Goal: Communication & Community: Answer question/provide support

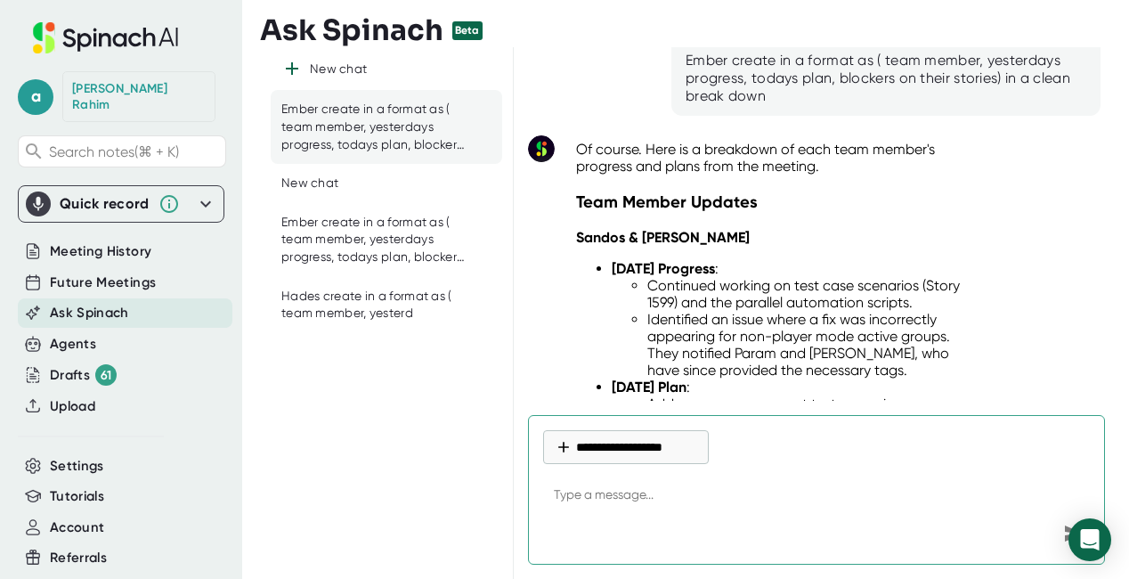
scroll to position [86, 0]
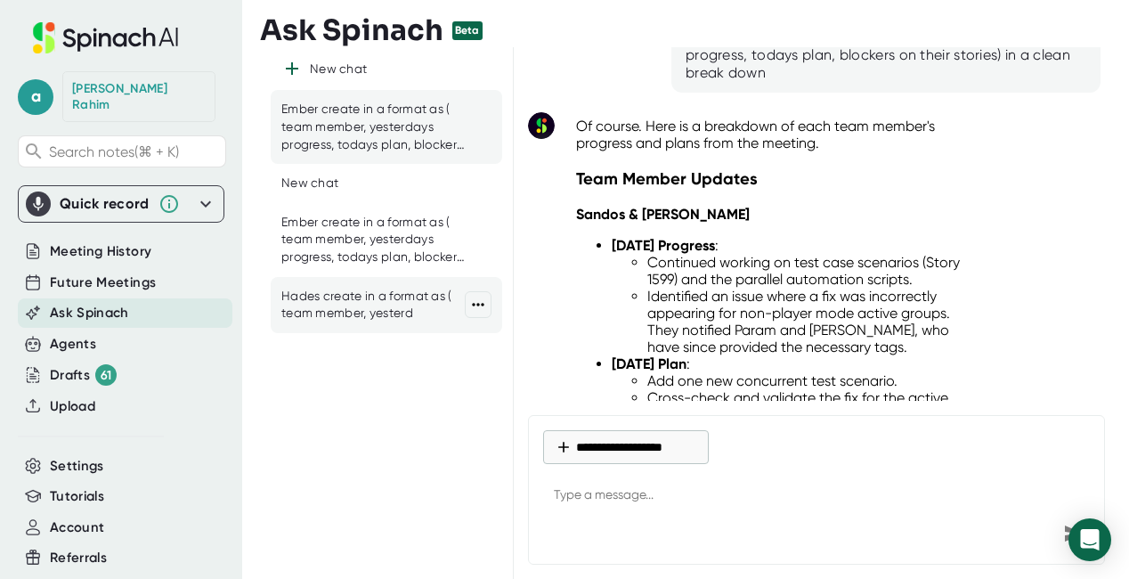
click at [350, 290] on div "Hades create in a format as ( team member, yesterd" at bounding box center [372, 305] width 183 height 35
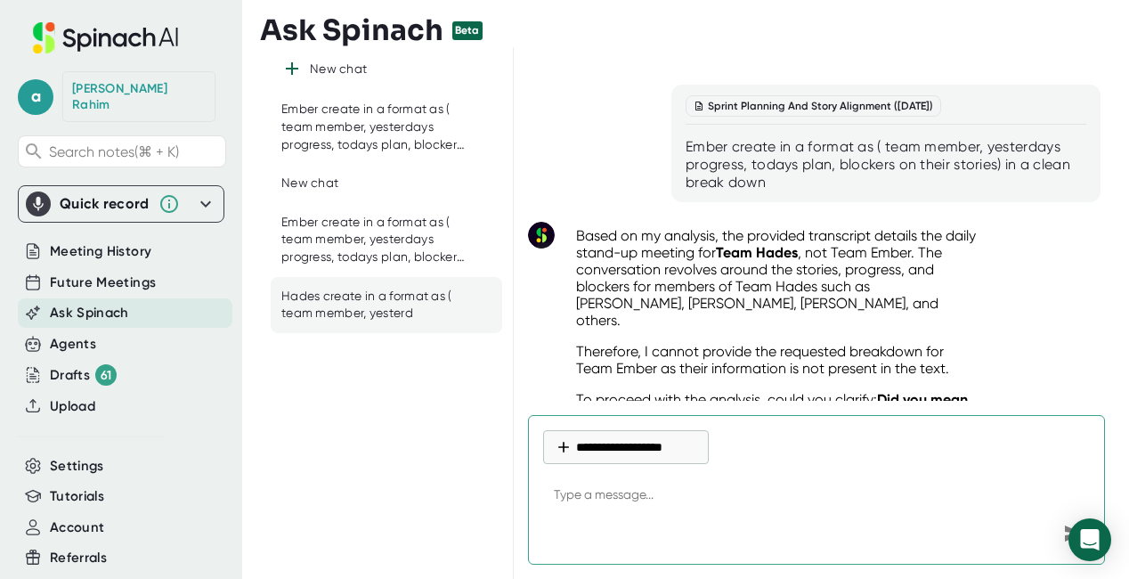
scroll to position [3321, 0]
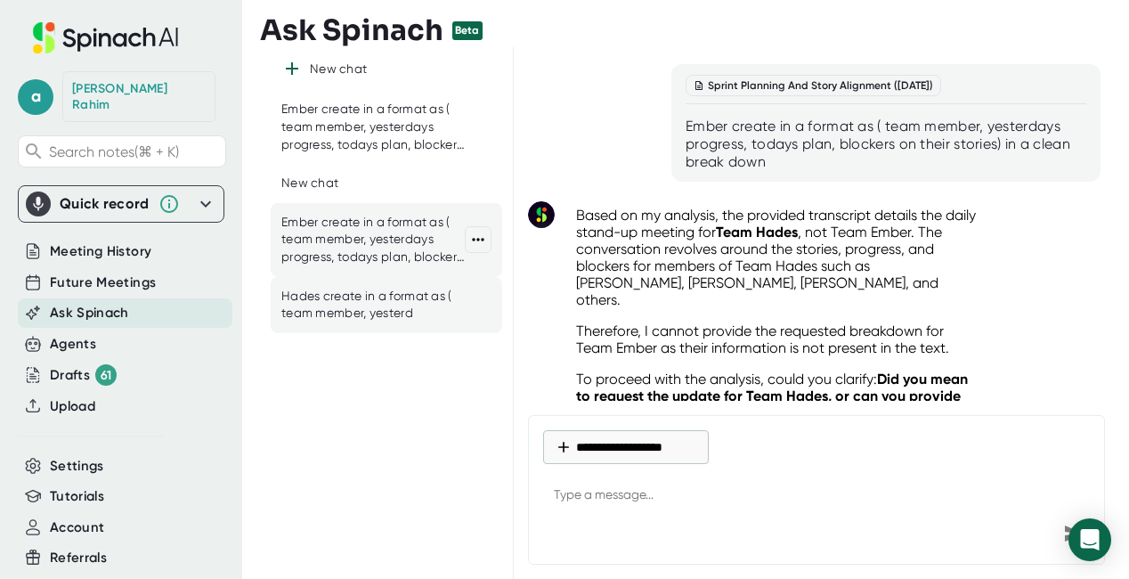
click at [360, 247] on div "Ember create in a format as ( team member, yesterdays progress, todays plan, bl…" at bounding box center [372, 240] width 183 height 53
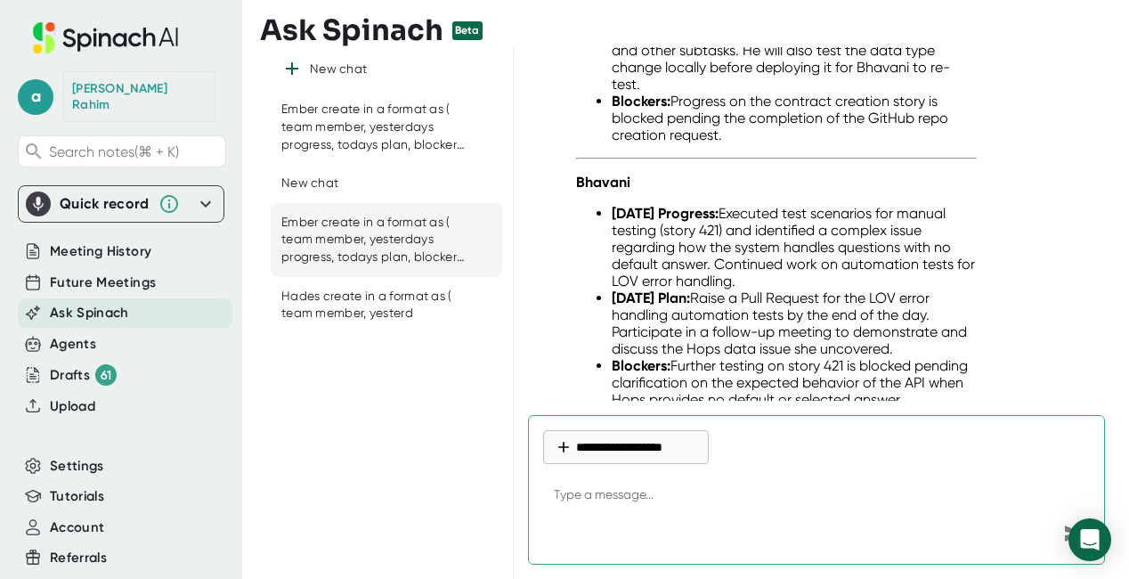
scroll to position [2606, 0]
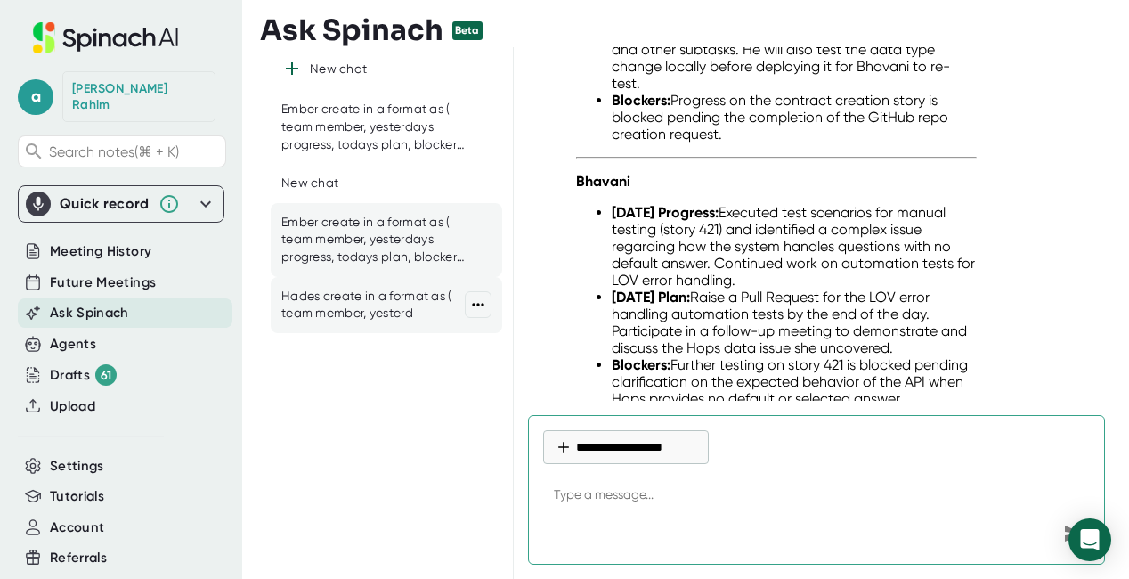
click at [393, 296] on div "Hades create in a format as ( team member, yesterd" at bounding box center [372, 305] width 183 height 35
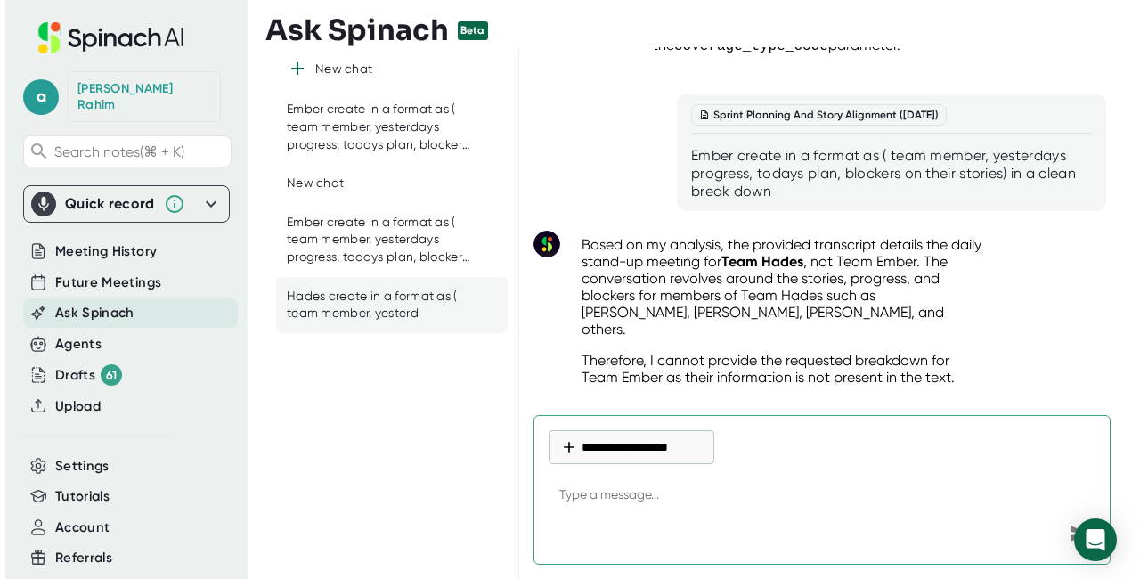
scroll to position [3301, 0]
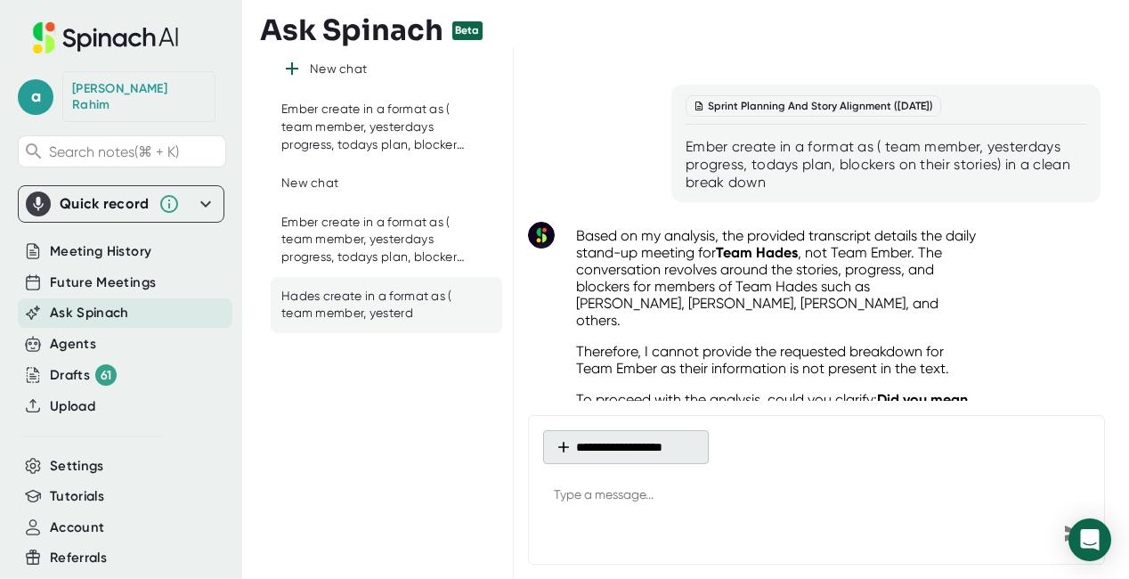
click at [621, 449] on button "**********" at bounding box center [626, 447] width 166 height 34
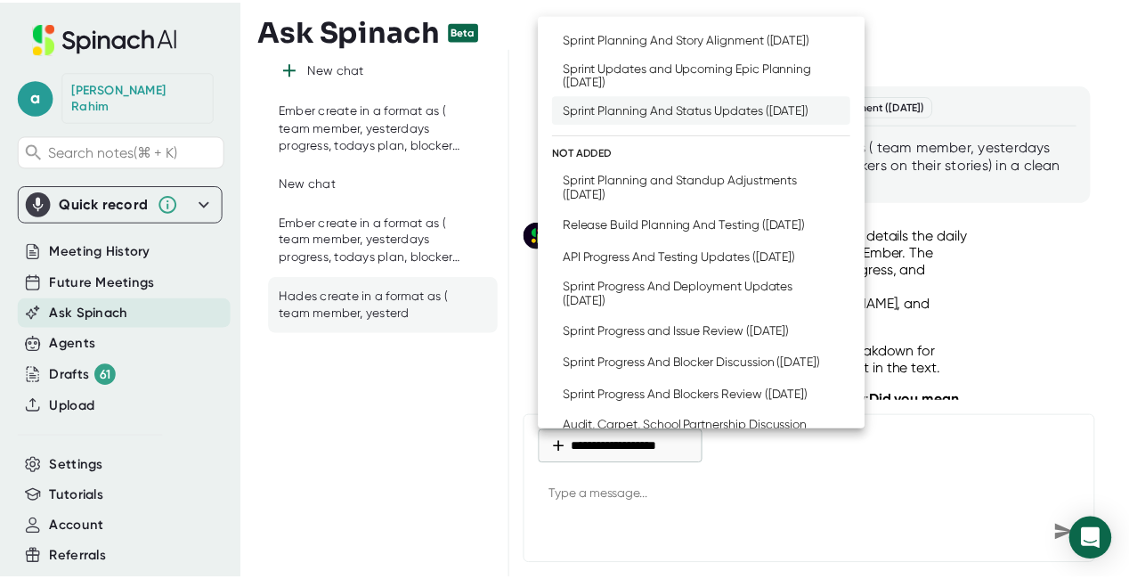
scroll to position [0, 0]
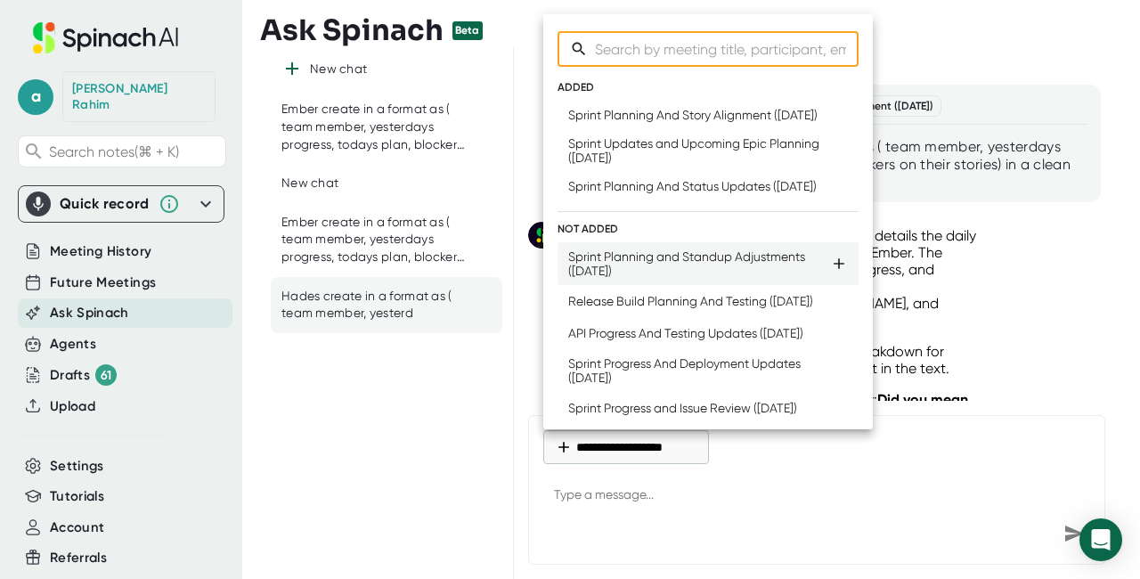
click at [659, 278] on div "Sprint Planning and Standup Adjustments ([DATE])" at bounding box center [699, 263] width 262 height 29
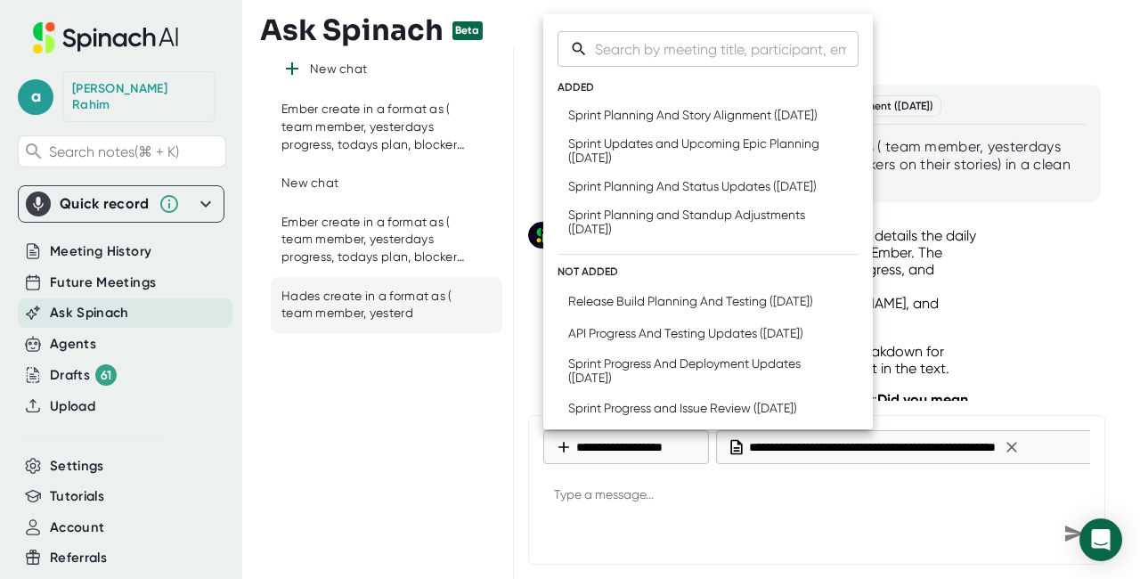
click at [949, 499] on div at bounding box center [570, 289] width 1140 height 579
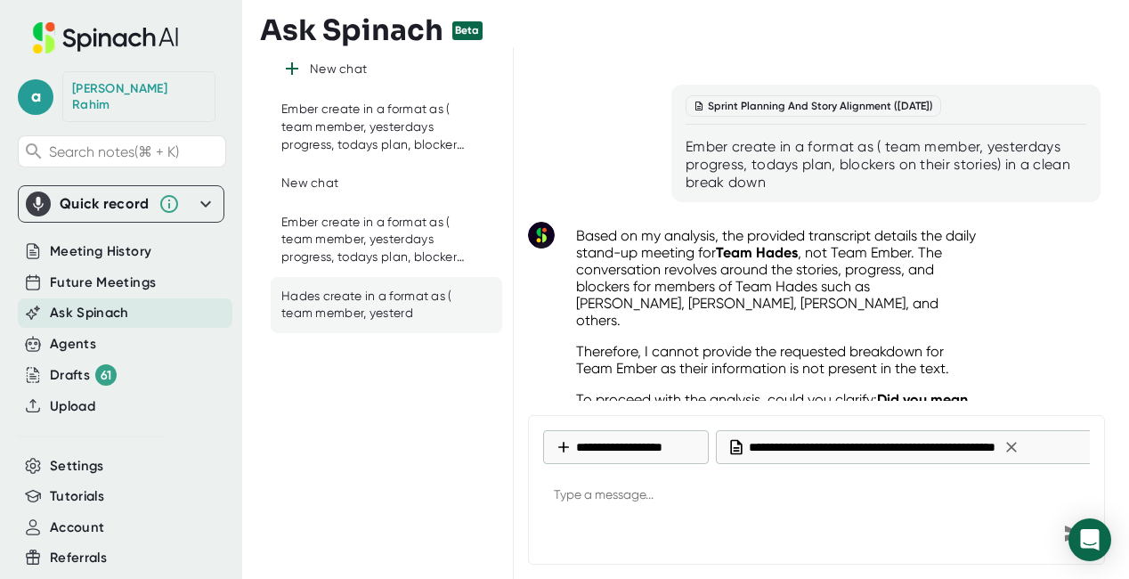
click at [1063, 520] on div "Send message" at bounding box center [1074, 533] width 32 height 32
click at [1064, 526] on icon "Send message" at bounding box center [1073, 533] width 21 height 21
click at [1066, 535] on icon "Send message" at bounding box center [1074, 533] width 19 height 16
click at [1097, 505] on div "**********" at bounding box center [816, 490] width 577 height 150
click at [595, 493] on textarea at bounding box center [816, 496] width 547 height 43
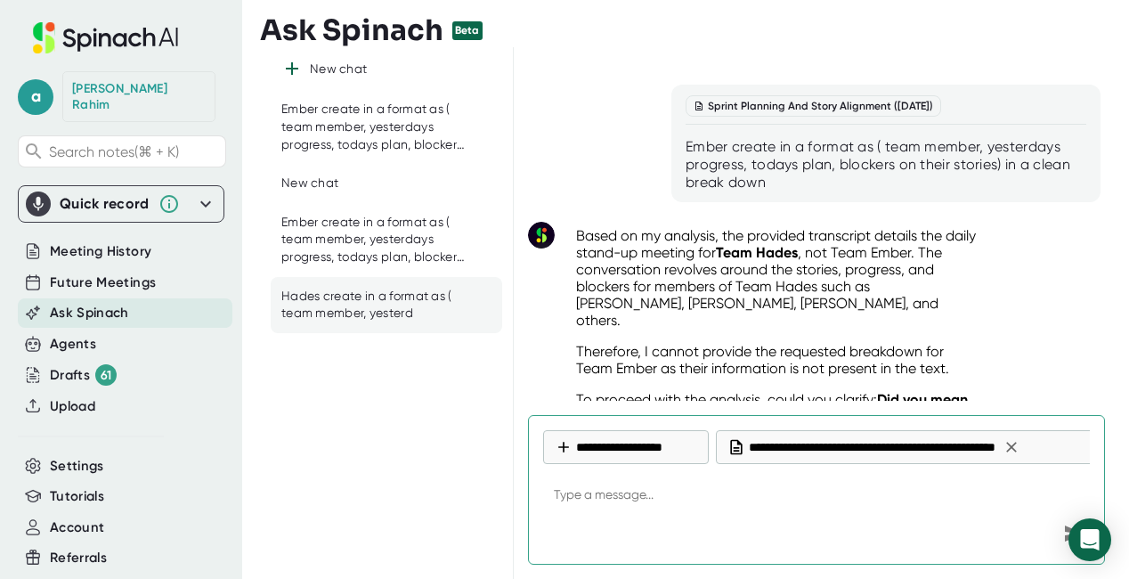
paste textarea "Ember create in a format as ( team member, yesterdays progress, todays plan, bl…"
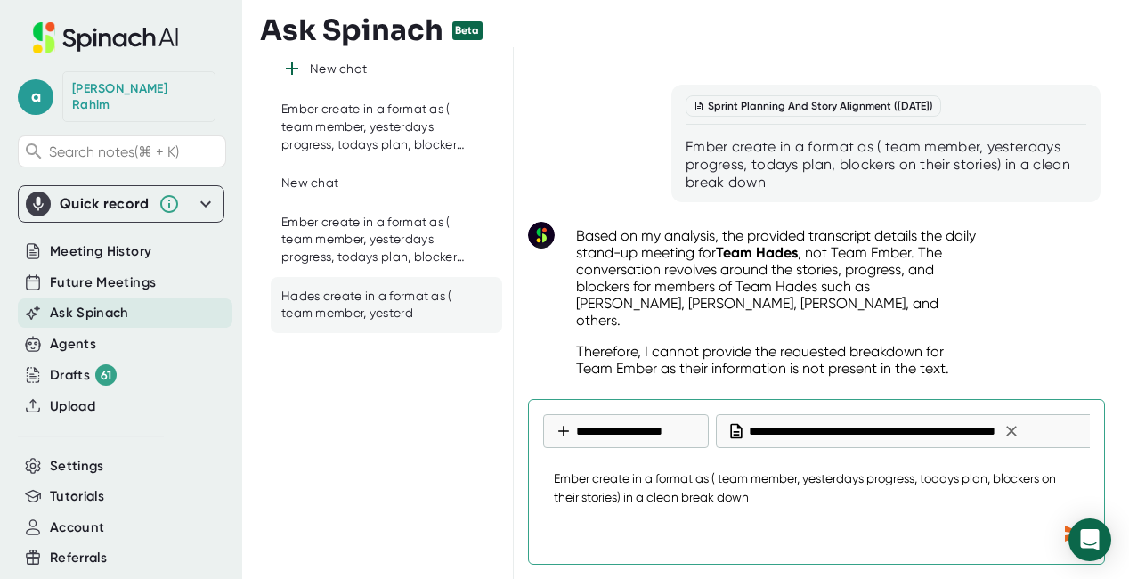
type textarea "Ember create in a format as ( team member, yesterdays progress, todays plan, bl…"
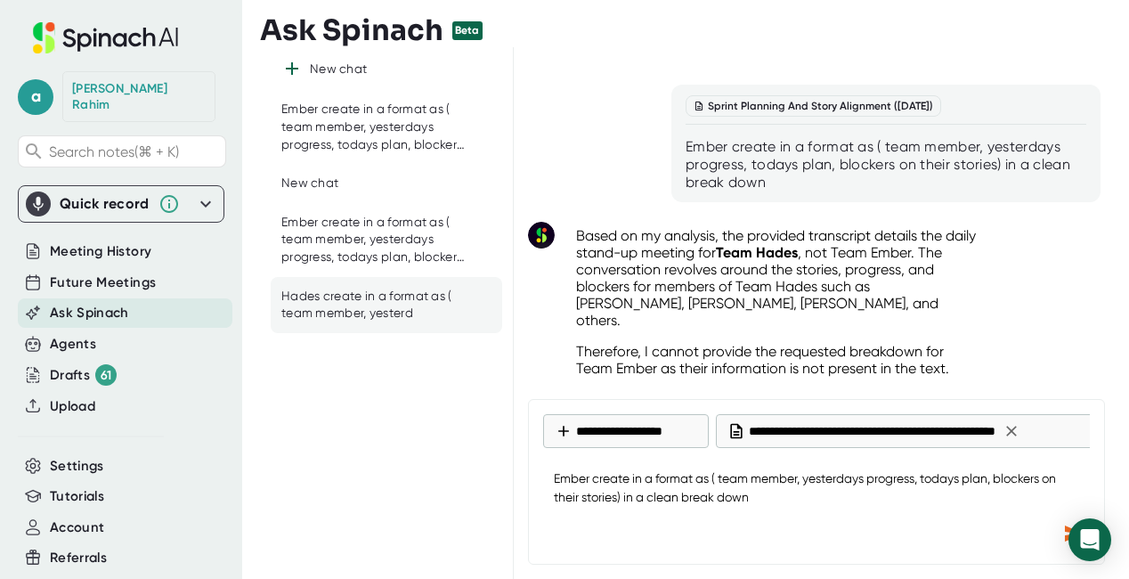
click at [1062, 528] on div "Send message" at bounding box center [1074, 533] width 32 height 32
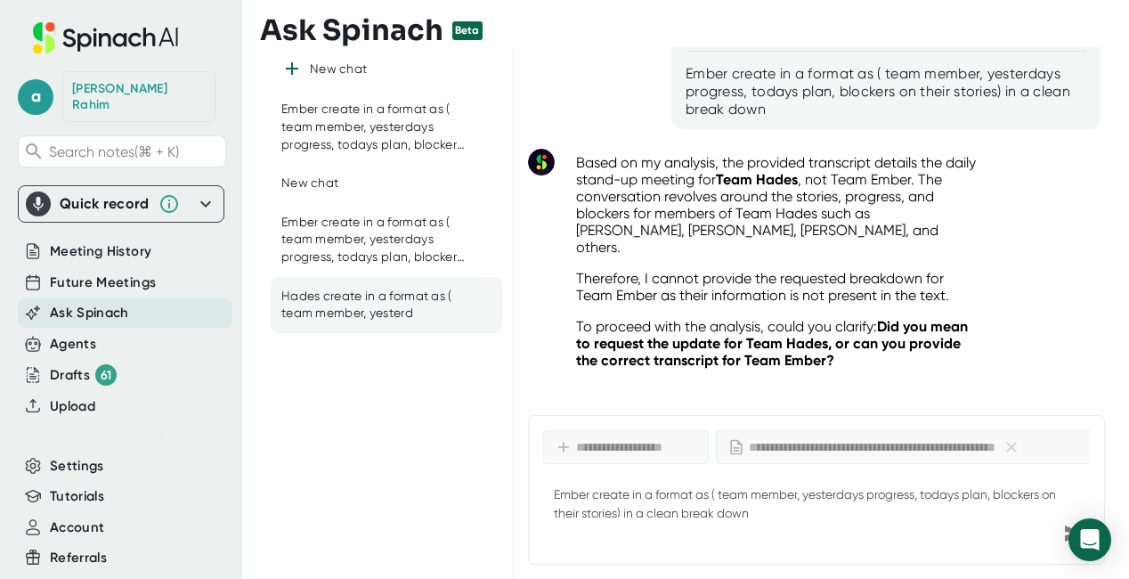
scroll to position [3499, 0]
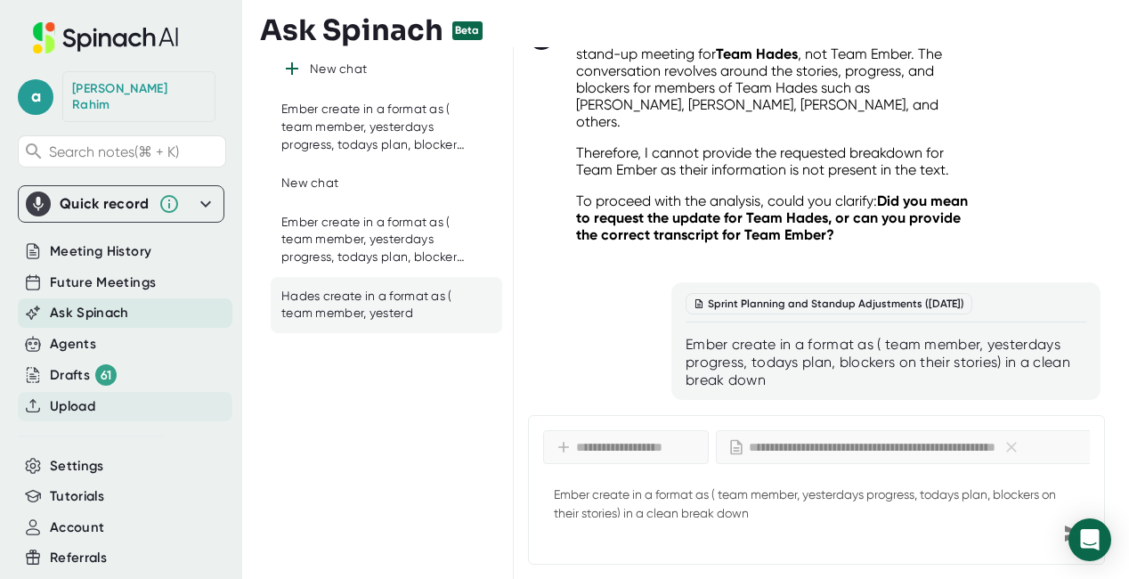
click at [84, 396] on span "Upload" at bounding box center [72, 406] width 45 height 20
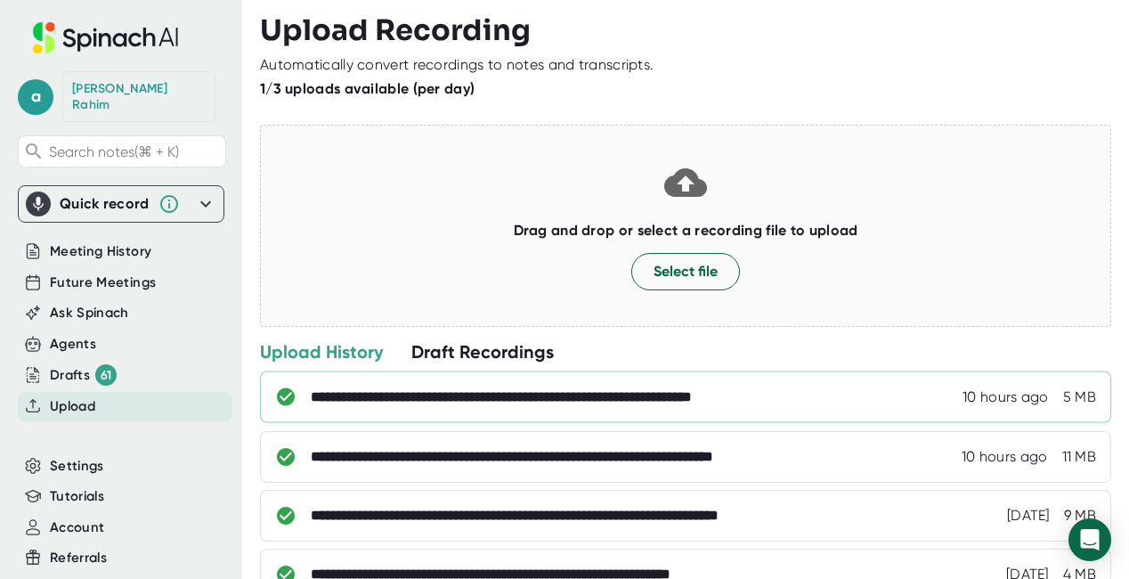
click at [524, 388] on div "**********" at bounding box center [565, 397] width 509 height 18
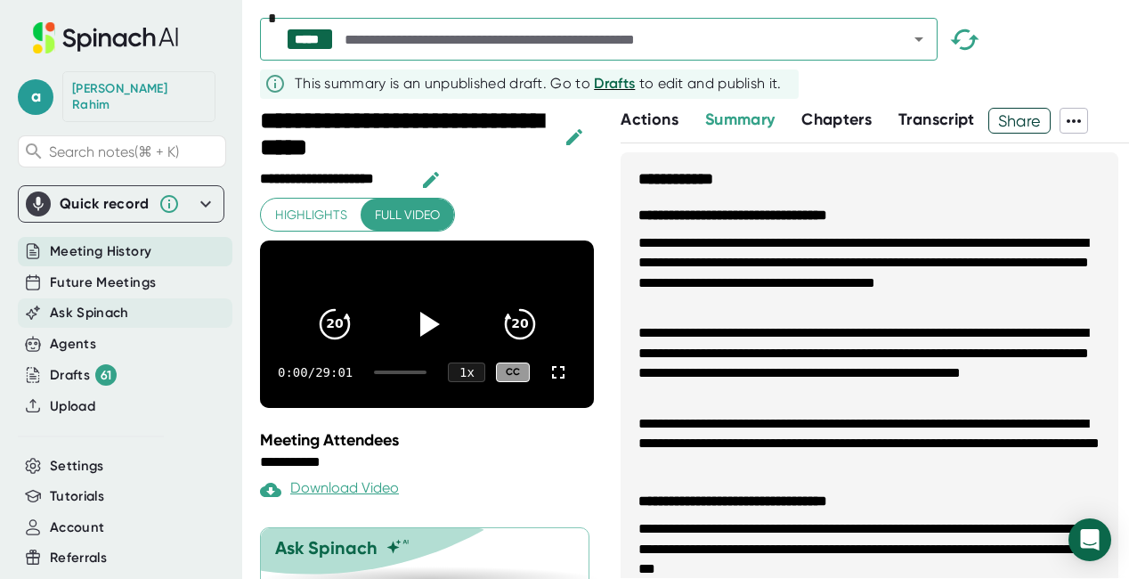
click at [104, 303] on span "Ask Spinach" at bounding box center [89, 313] width 79 height 20
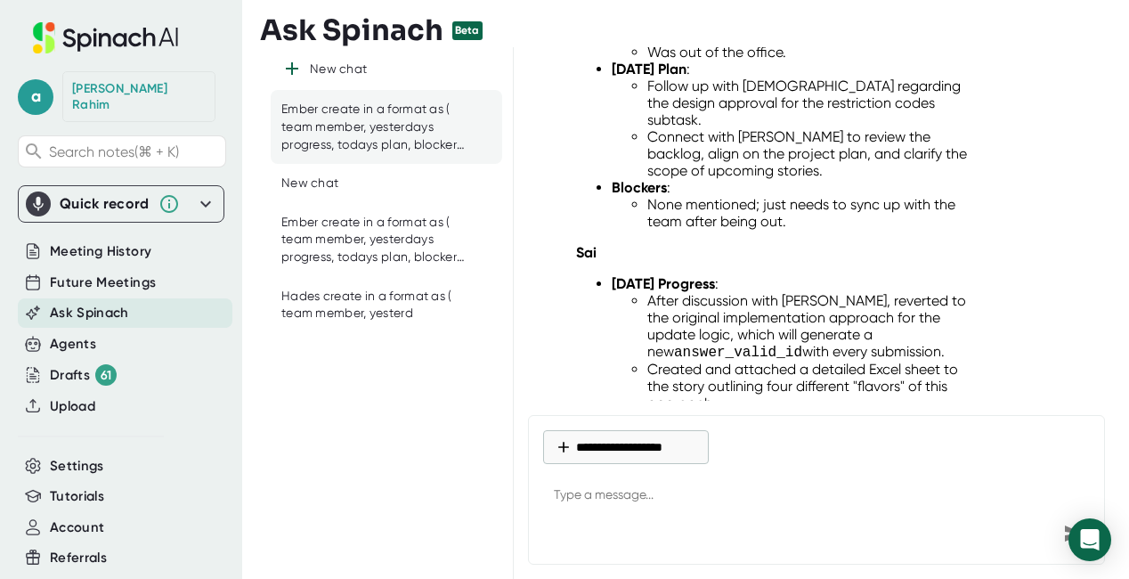
scroll to position [1042, 0]
type textarea "x"
